Goal: Task Accomplishment & Management: Use online tool/utility

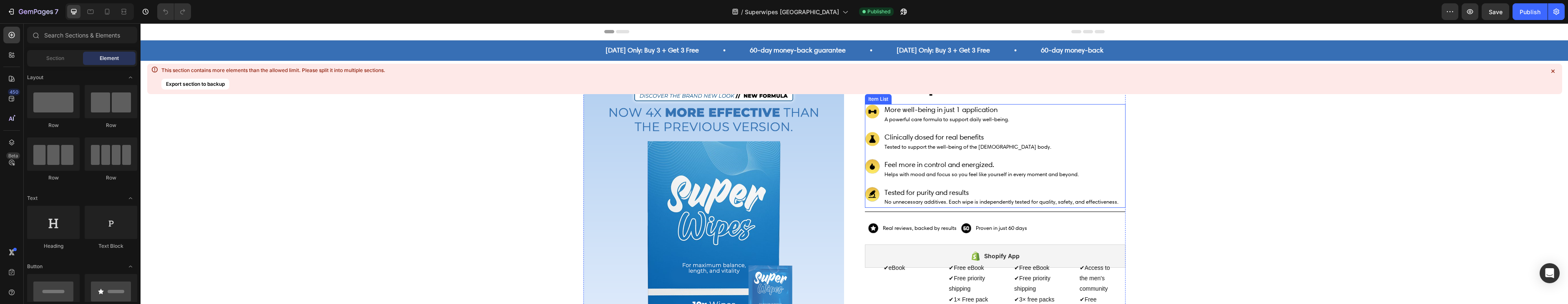
click at [953, 145] on span "Tested to support the well-being of the [DEMOGRAPHIC_DATA] body." at bounding box center [968, 147] width 167 height 7
click at [953, 144] on span "Tested to support the well-being of the [DEMOGRAPHIC_DATA] body." at bounding box center [968, 147] width 167 height 7
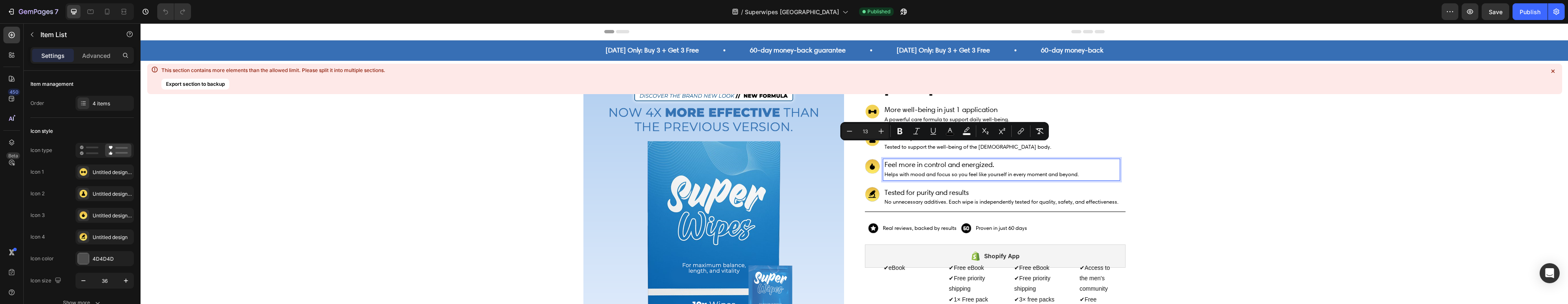
click at [955, 175] on span "Helps with mood and focus so you feel like yourself in every moment and beyond." at bounding box center [982, 175] width 194 height 7
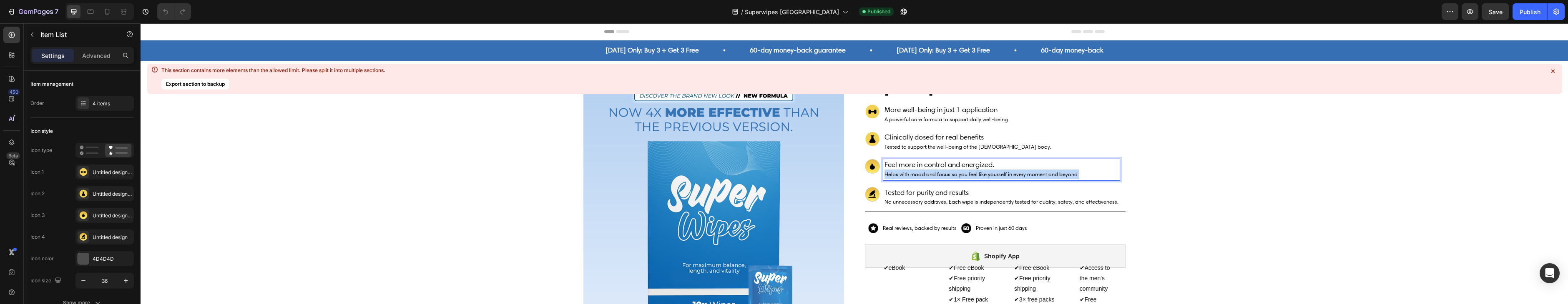
click at [955, 175] on span "Helps with mood and focus so you feel like yourself in every moment and beyond." at bounding box center [982, 175] width 194 height 7
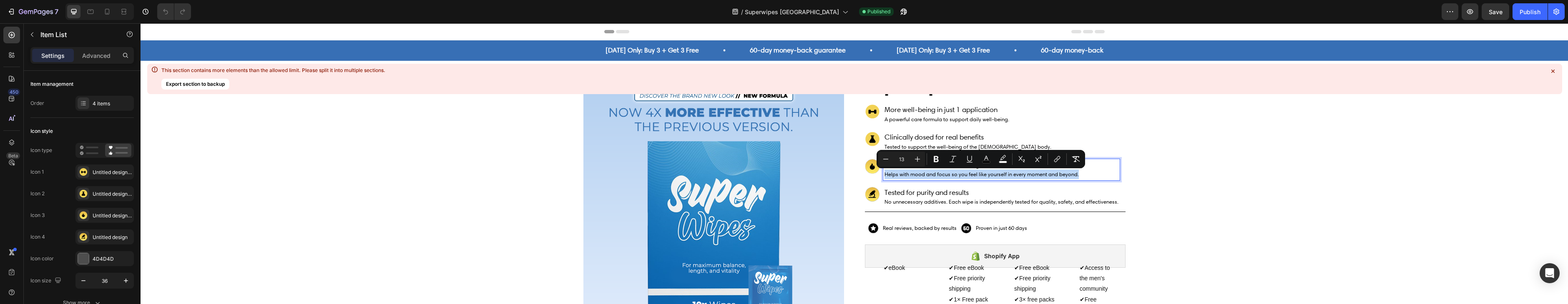
copy span "Helps with mood and focus so you feel like yourself in every moment and beyond."
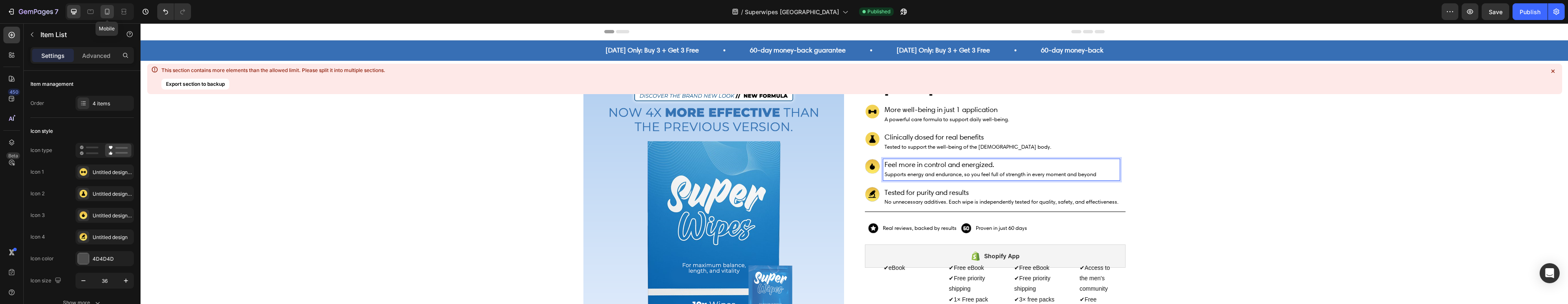
click at [113, 14] on div at bounding box center [107, 12] width 13 height 13
type input "8"
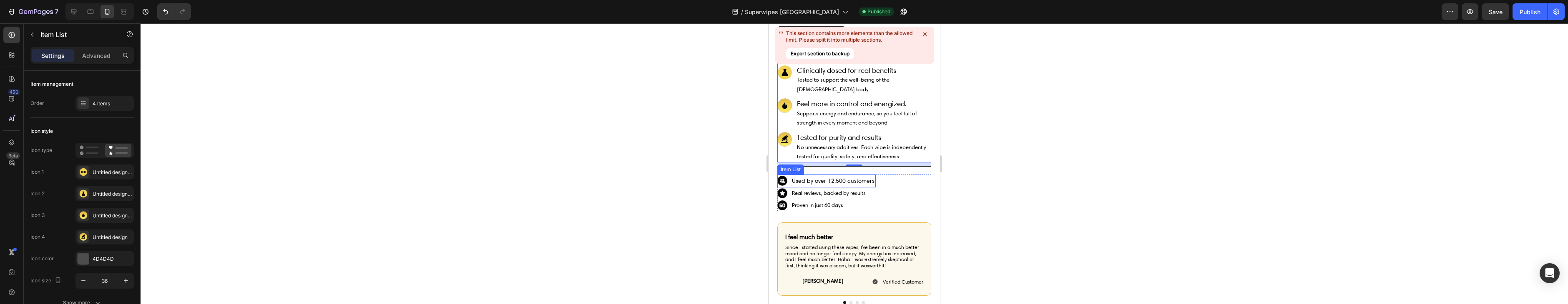
scroll to position [220, 0]
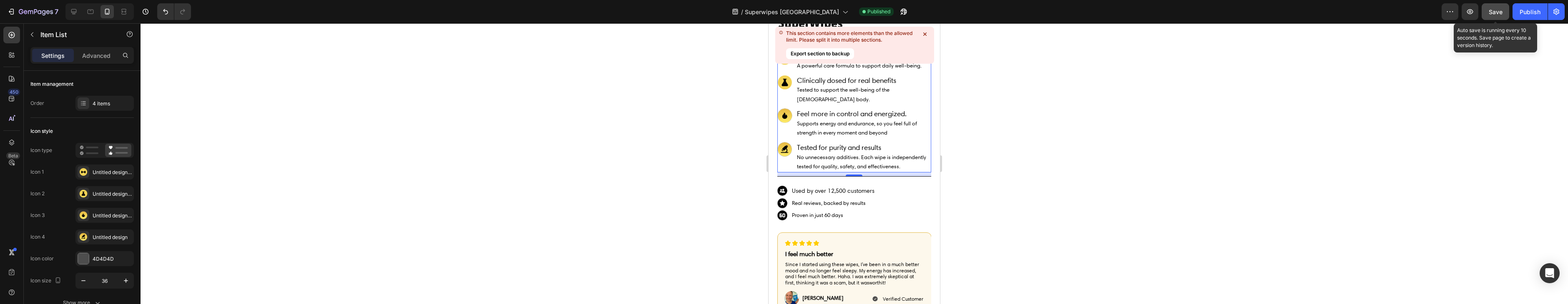
click at [1489, 15] on div "Save" at bounding box center [1495, 11] width 14 height 8
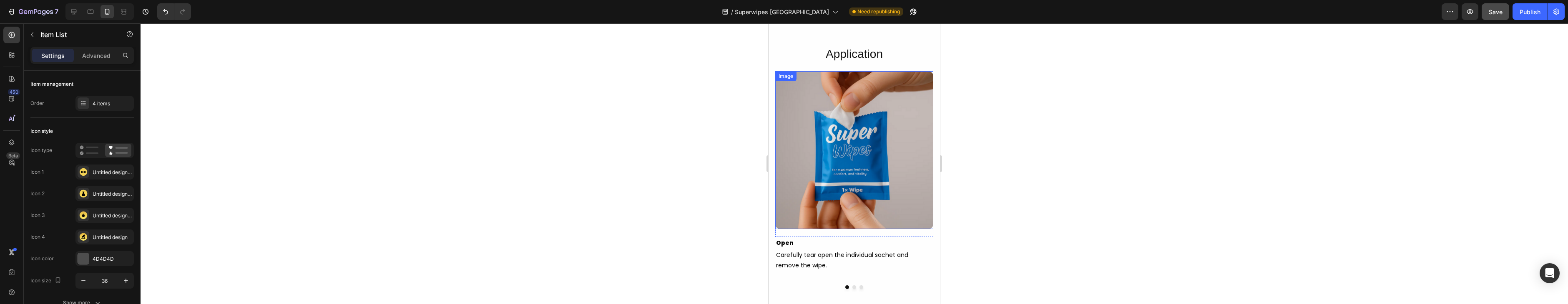
scroll to position [2197, 0]
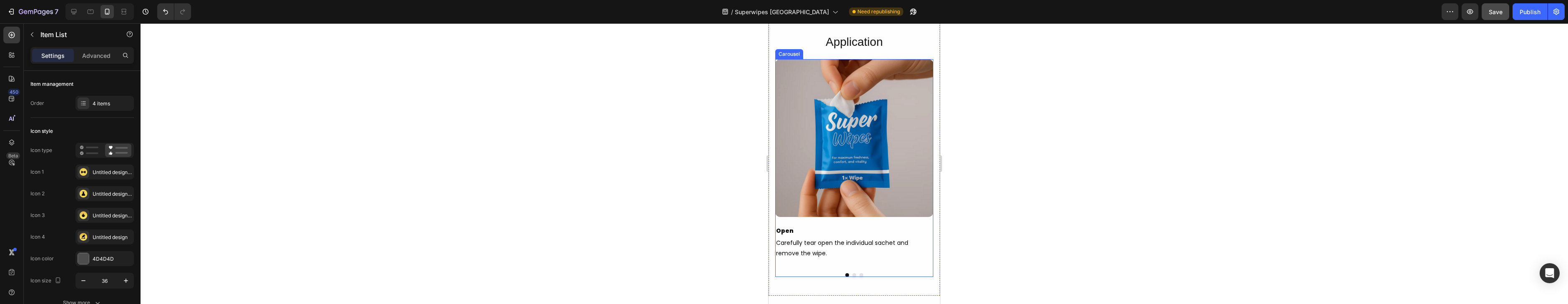
click at [851, 274] on div at bounding box center [855, 275] width 158 height 4
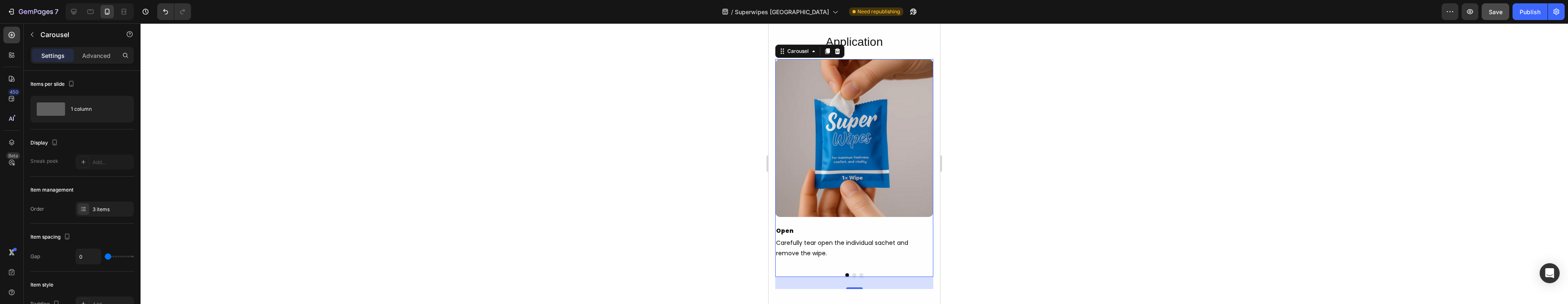
click at [855, 277] on div "29" at bounding box center [855, 283] width 158 height 12
click at [854, 274] on button "Dot" at bounding box center [855, 275] width 4 height 4
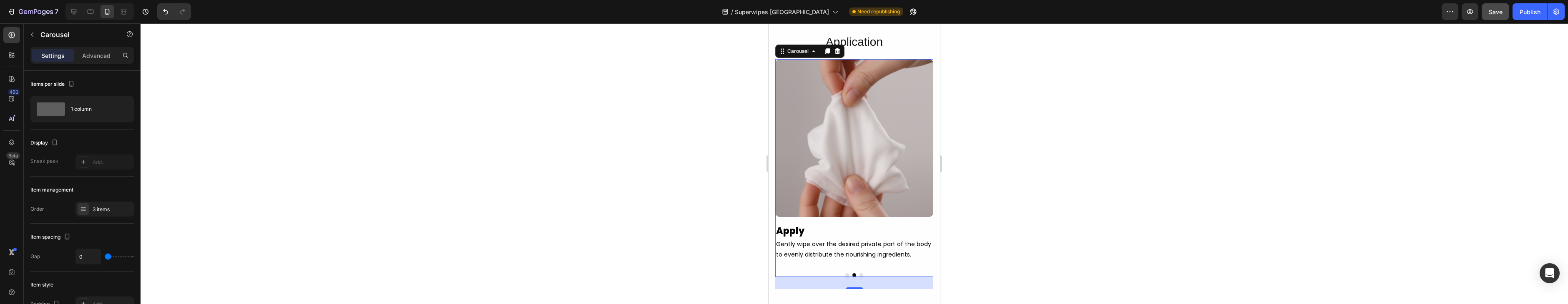
drag, startPoint x: 848, startPoint y: 274, endPoint x: 849, endPoint y: 147, distance: 127.0
click at [848, 274] on button "Dot" at bounding box center [847, 275] width 4 height 4
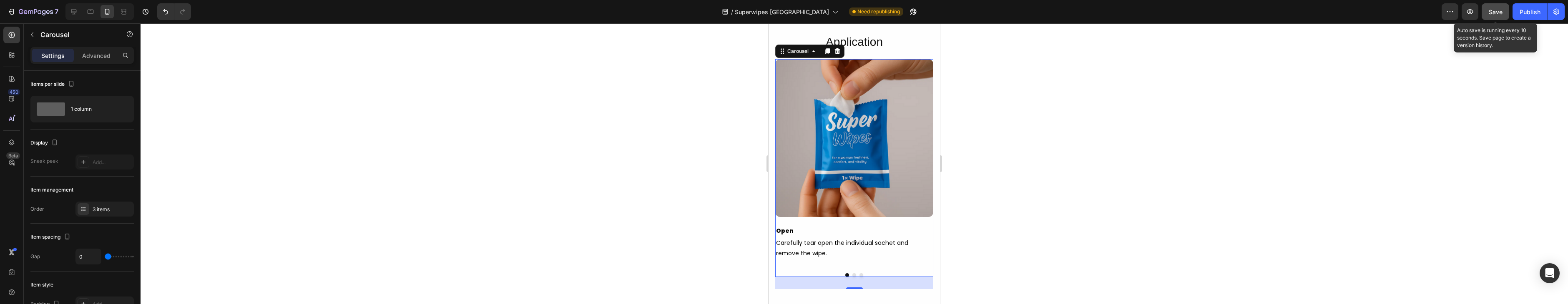
click at [1503, 10] on button "Save" at bounding box center [1495, 11] width 27 height 16
drag, startPoint x: 1495, startPoint y: 14, endPoint x: 1527, endPoint y: 12, distance: 32.1
click at [1500, 14] on span "Save" at bounding box center [1495, 12] width 14 height 7
click at [1527, 12] on div "Publish" at bounding box center [1530, 11] width 21 height 8
